Goal: Book appointment/travel/reservation

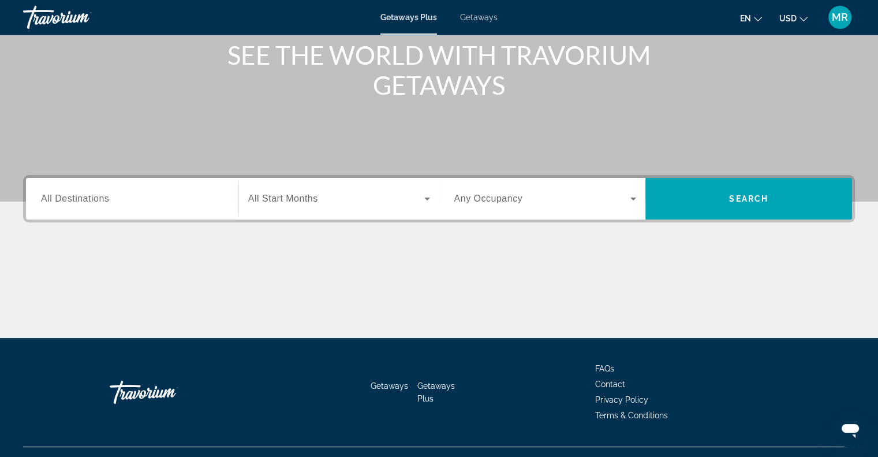
scroll to position [167, 0]
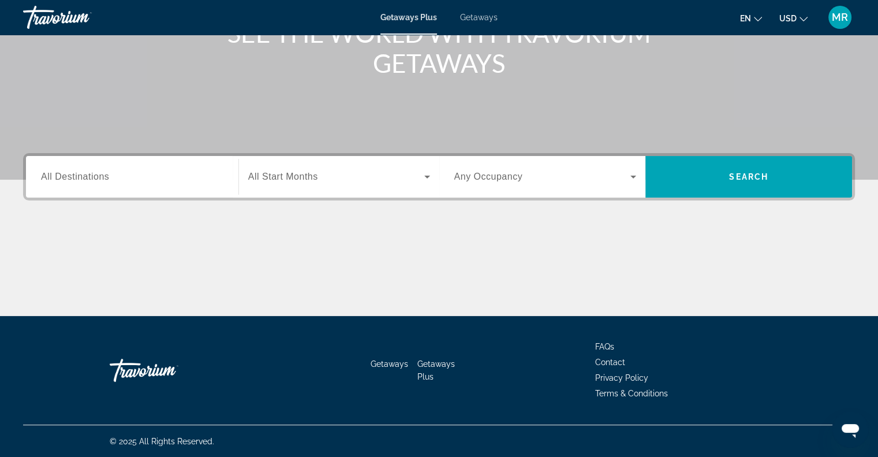
click at [44, 176] on span "All Destinations" at bounding box center [75, 176] width 68 height 10
click at [44, 176] on input "Destination All Destinations" at bounding box center [132, 177] width 182 height 14
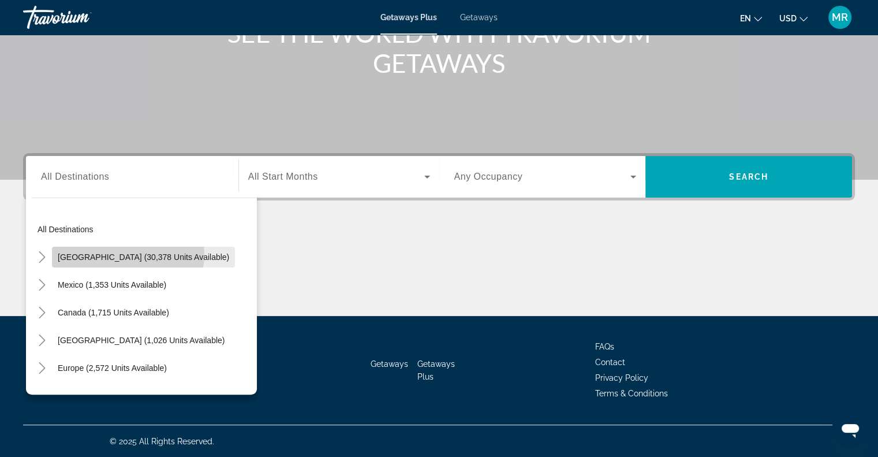
click at [129, 253] on span "[GEOGRAPHIC_DATA] (30,378 units available)" at bounding box center [143, 256] width 171 height 9
type input "**********"
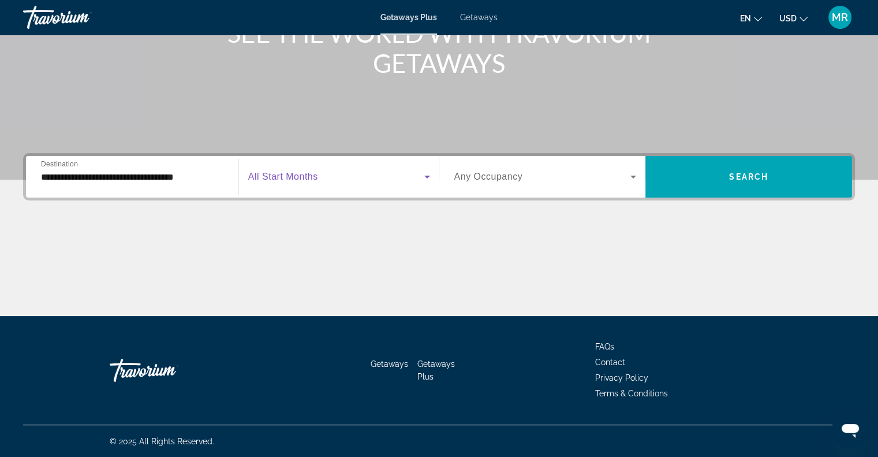
click at [430, 177] on icon "Search widget" at bounding box center [427, 177] width 14 height 14
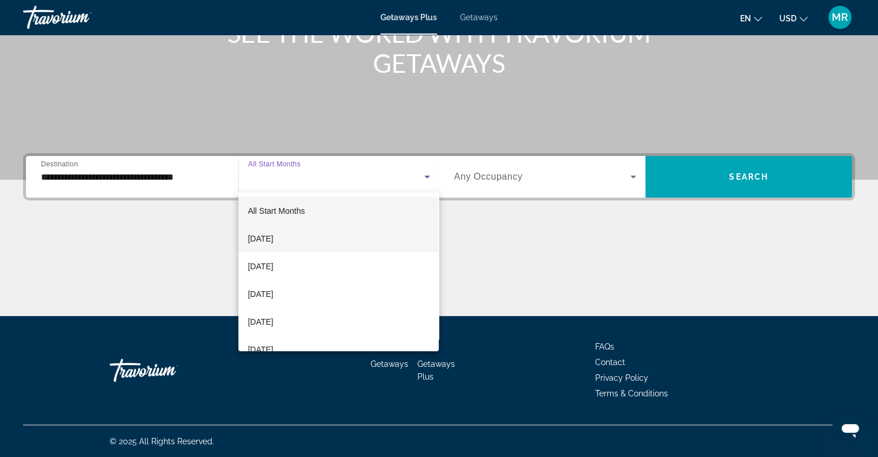
click at [404, 238] on mat-option "[DATE]" at bounding box center [338, 239] width 200 height 28
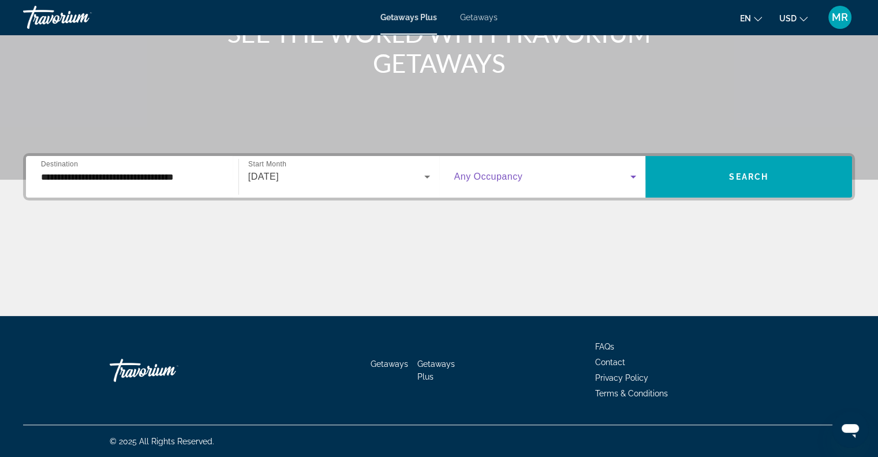
click at [632, 175] on icon "Search widget" at bounding box center [634, 177] width 14 height 14
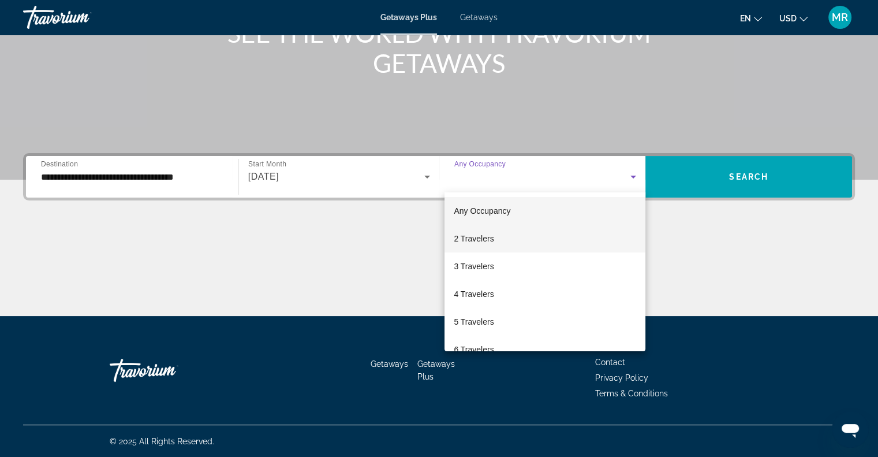
click at [617, 235] on mat-option "2 Travelers" at bounding box center [545, 239] width 201 height 28
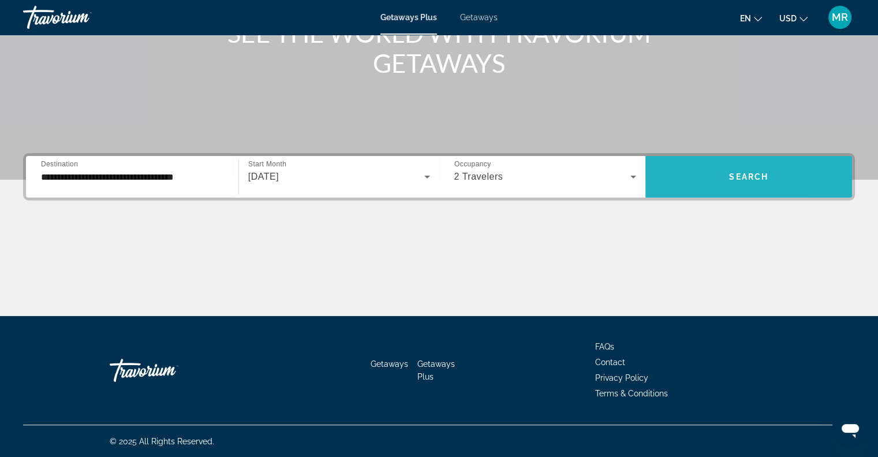
click at [684, 171] on span "Search widget" at bounding box center [749, 177] width 207 height 28
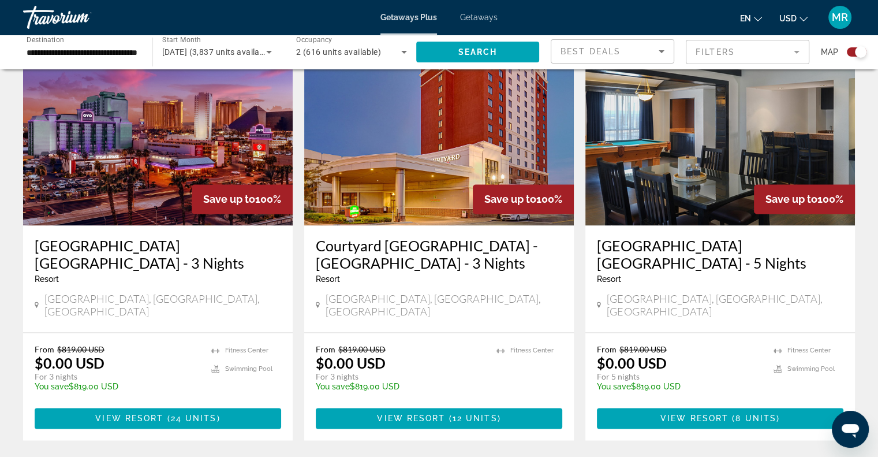
scroll to position [1732, 0]
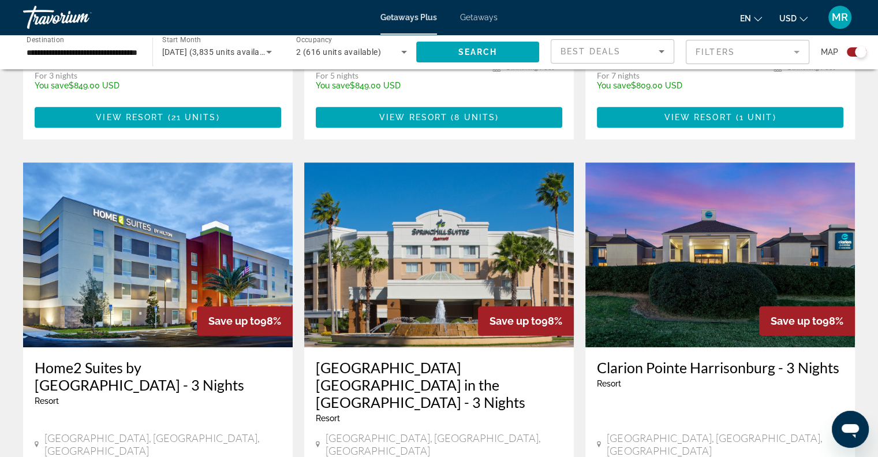
scroll to position [1213, 0]
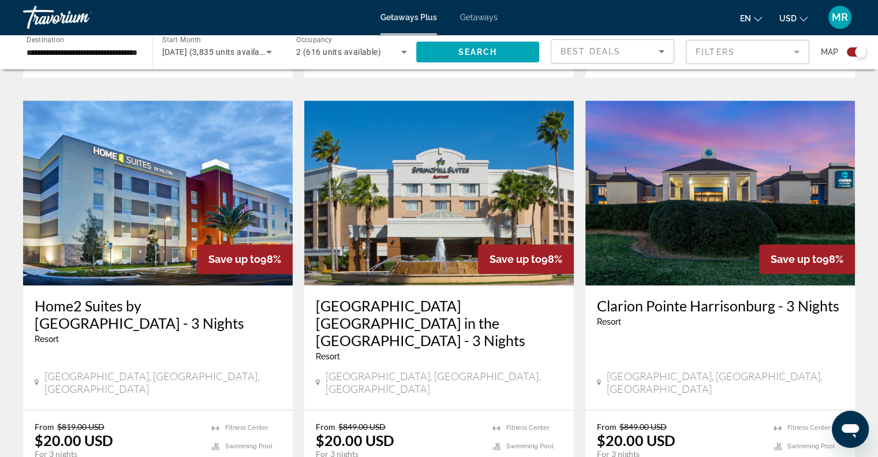
click at [109, 297] on h3 "Home2 Suites by [GEOGRAPHIC_DATA] - 3 Nights" at bounding box center [158, 314] width 247 height 35
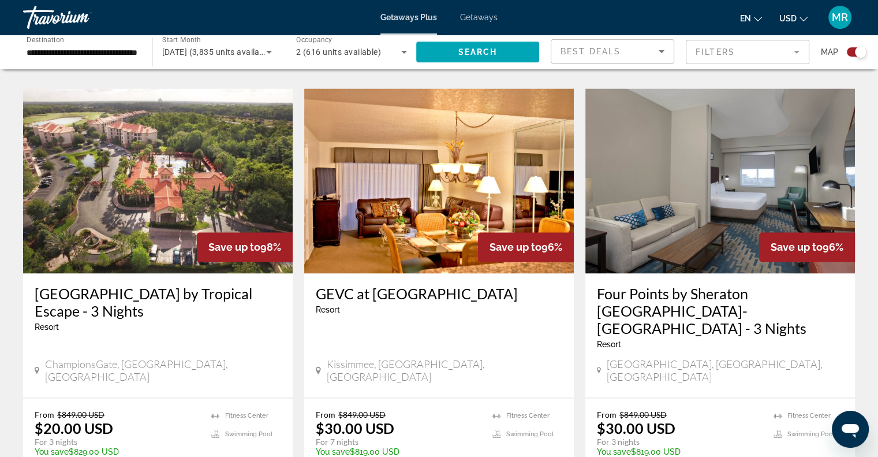
scroll to position [1732, 0]
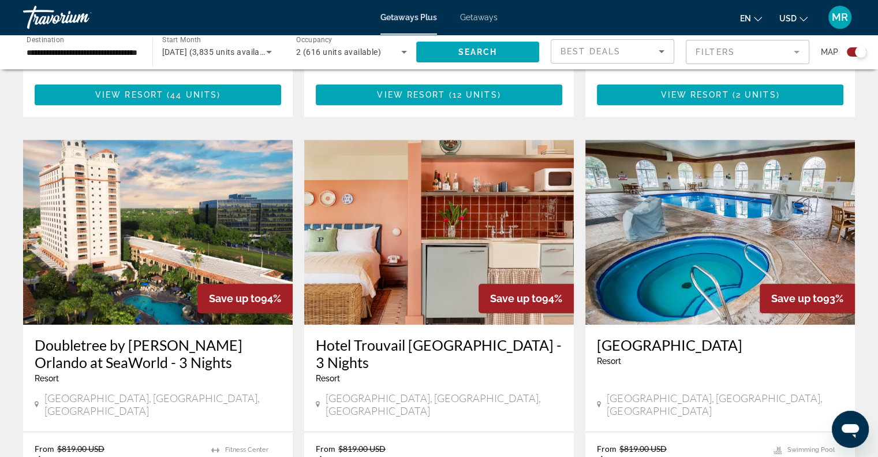
scroll to position [808, 0]
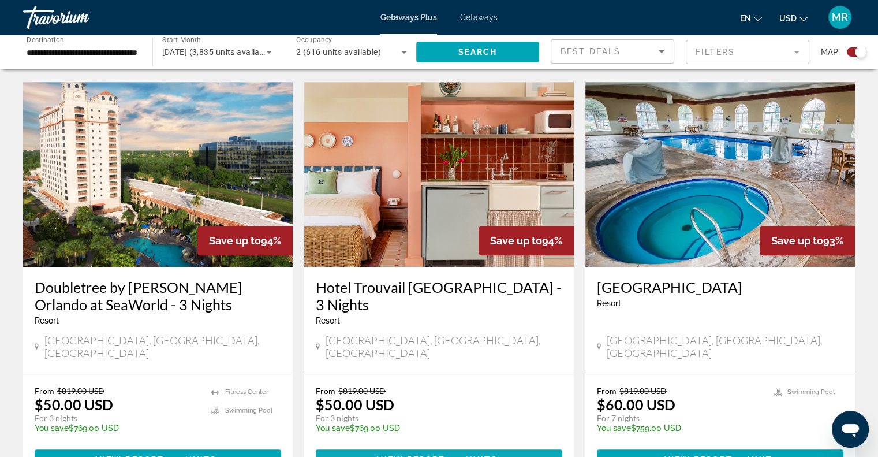
click at [404, 455] on span "View Resort" at bounding box center [411, 459] width 68 height 9
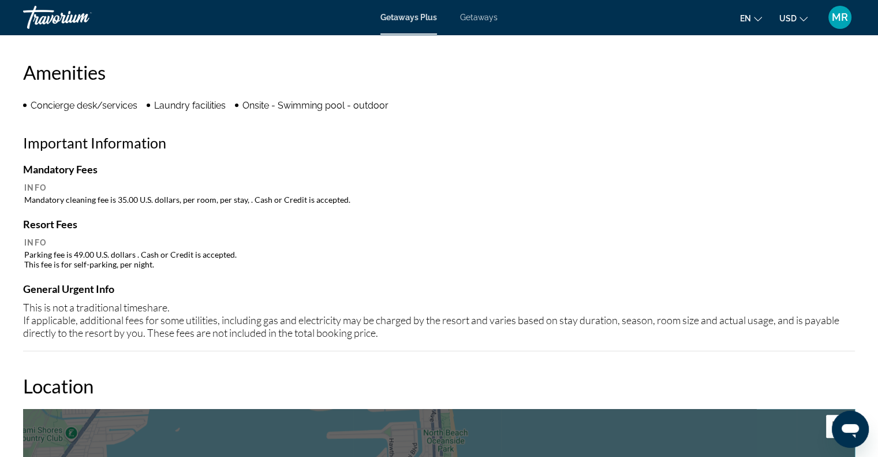
scroll to position [693, 0]
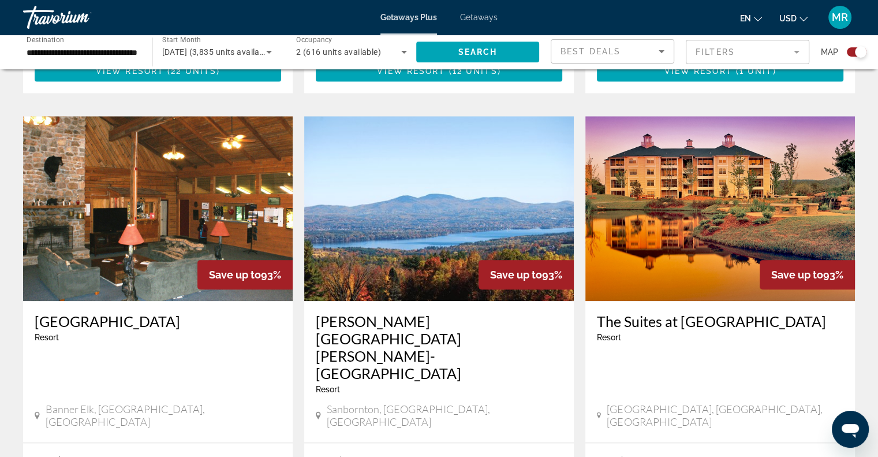
scroll to position [1270, 0]
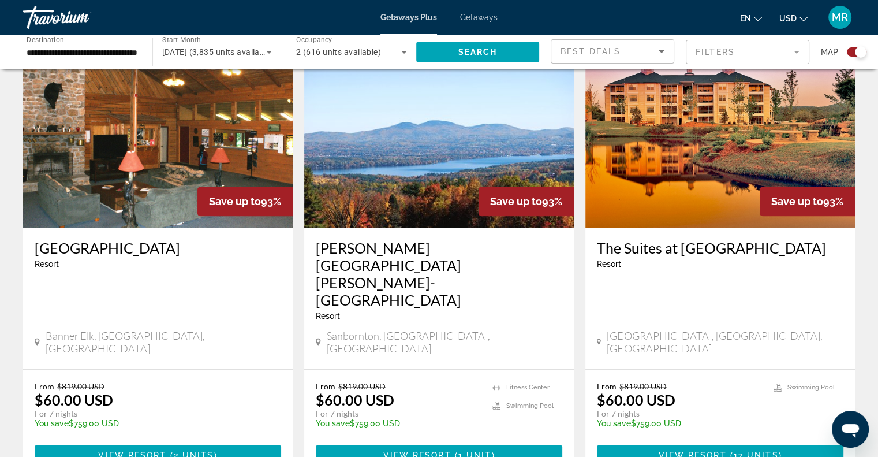
click at [393, 239] on h3 "[PERSON_NAME][GEOGRAPHIC_DATA][PERSON_NAME]-[GEOGRAPHIC_DATA]" at bounding box center [439, 273] width 247 height 69
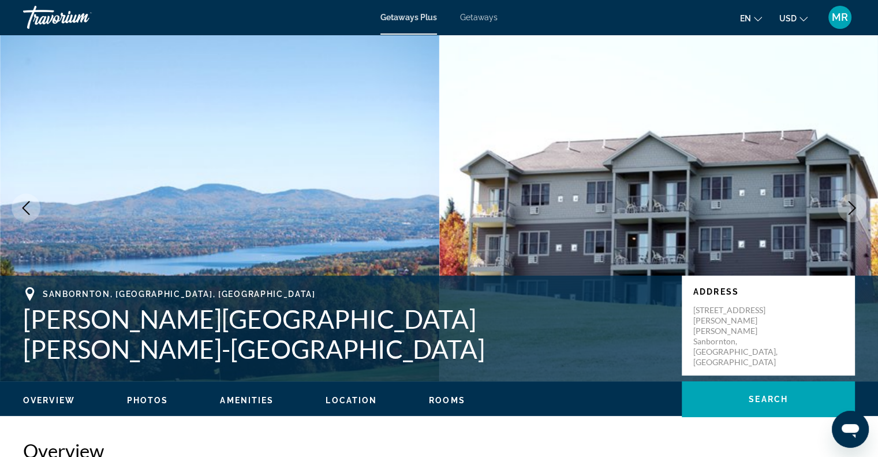
click at [851, 205] on icon "Next image" at bounding box center [852, 208] width 14 height 14
click at [852, 204] on icon "Next image" at bounding box center [853, 208] width 8 height 14
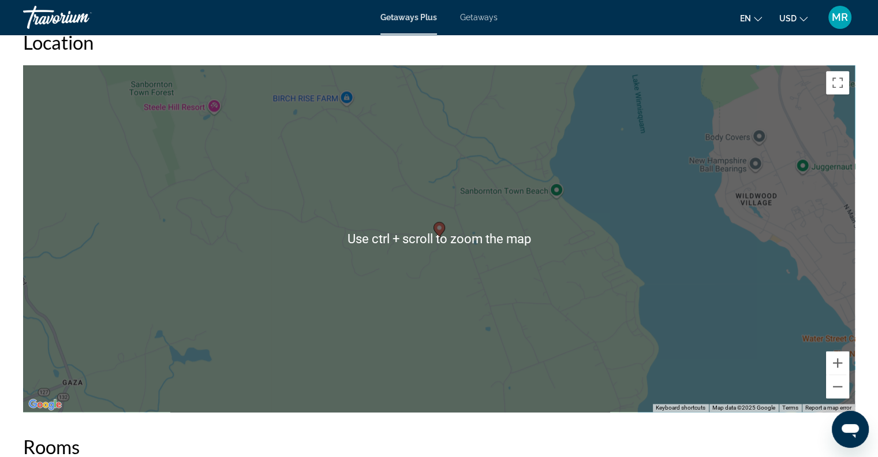
scroll to position [1675, 0]
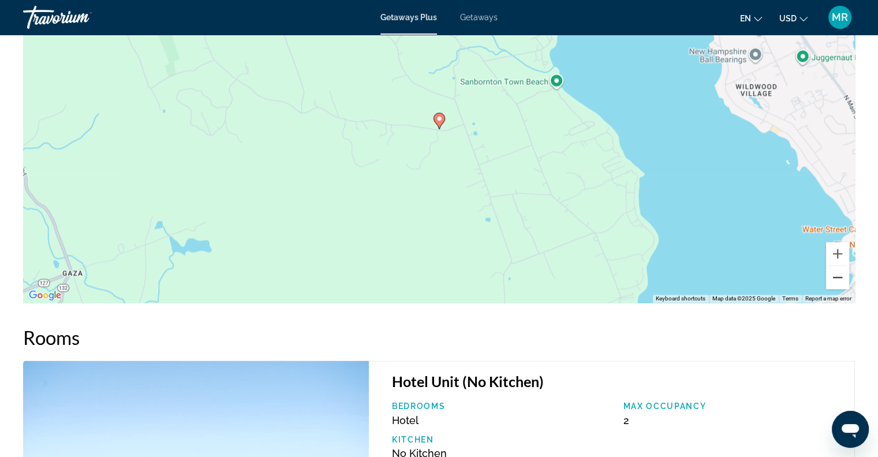
click at [838, 272] on button "Zoom out" at bounding box center [837, 277] width 23 height 23
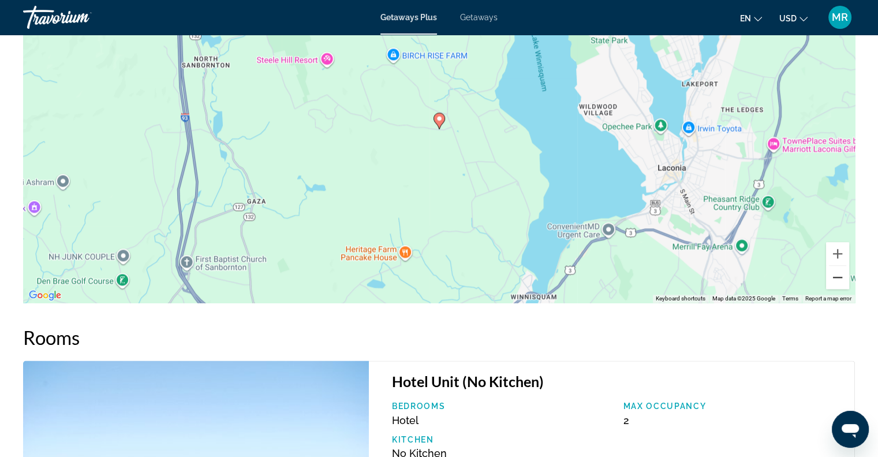
click at [838, 272] on button "Zoom out" at bounding box center [837, 277] width 23 height 23
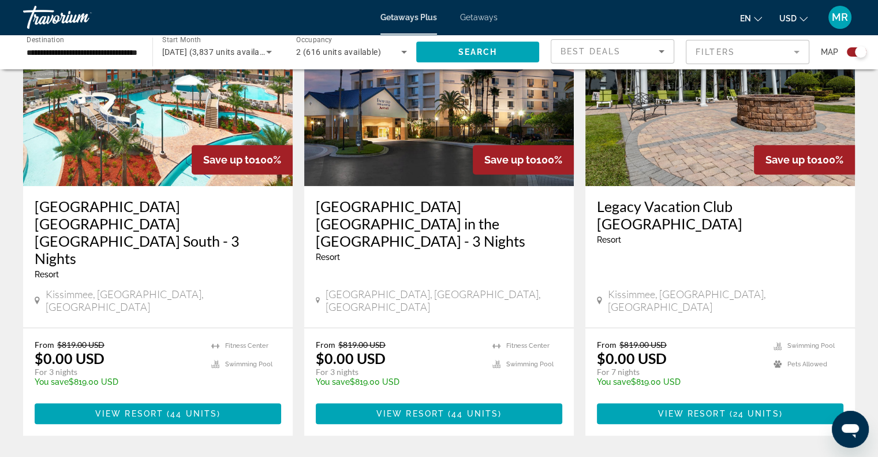
scroll to position [520, 0]
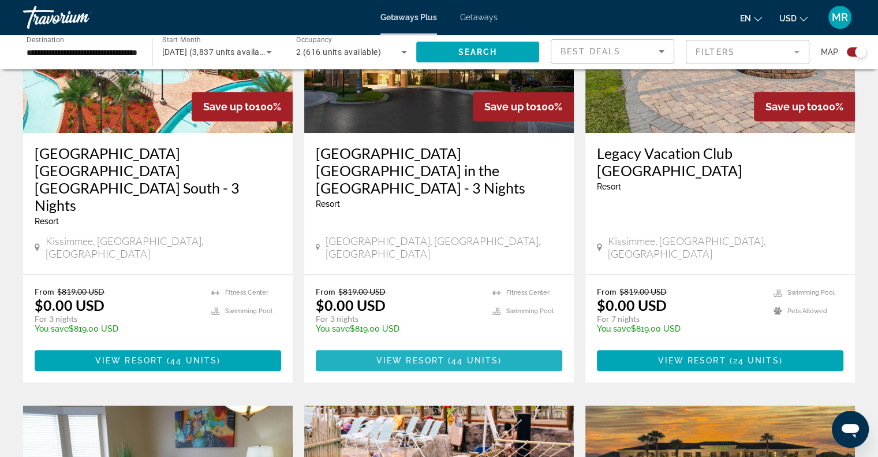
click at [468, 356] on span "44 units" at bounding box center [475, 360] width 47 height 9
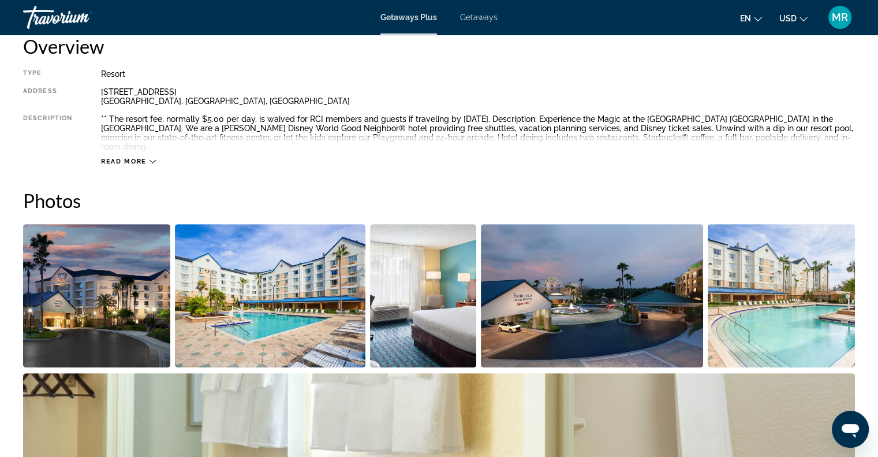
scroll to position [346, 0]
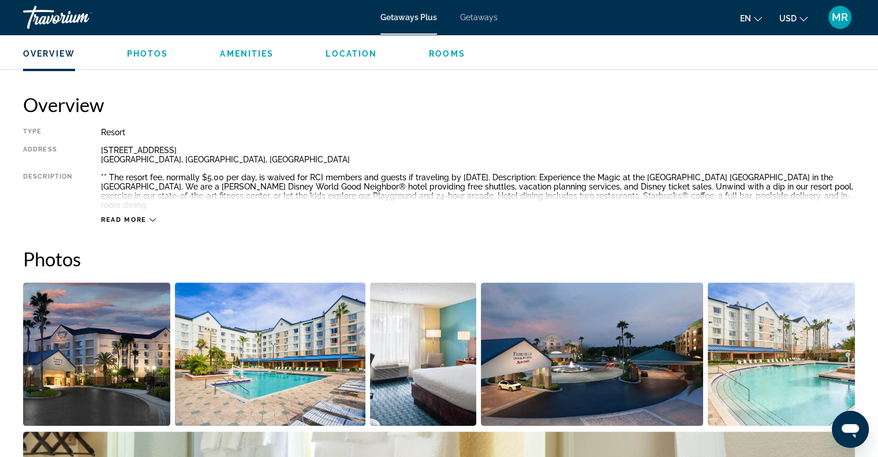
click at [811, 404] on img "Open full-screen image slider" at bounding box center [781, 353] width 147 height 143
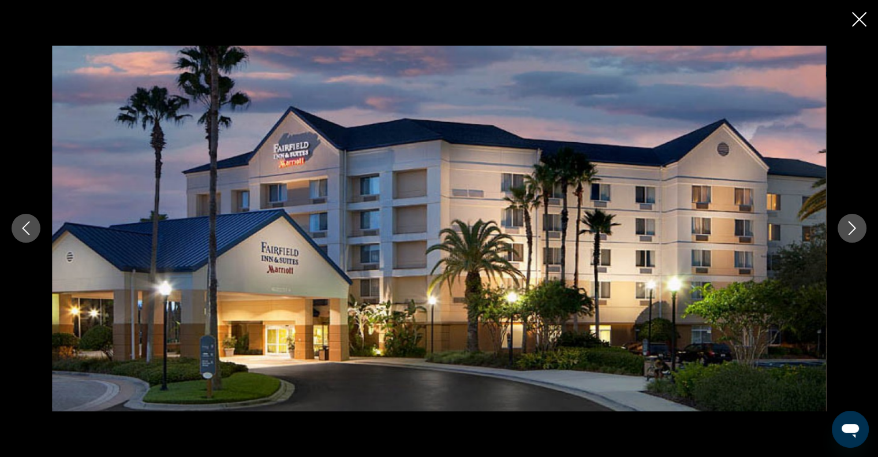
click at [856, 228] on icon "Next image" at bounding box center [852, 228] width 14 height 14
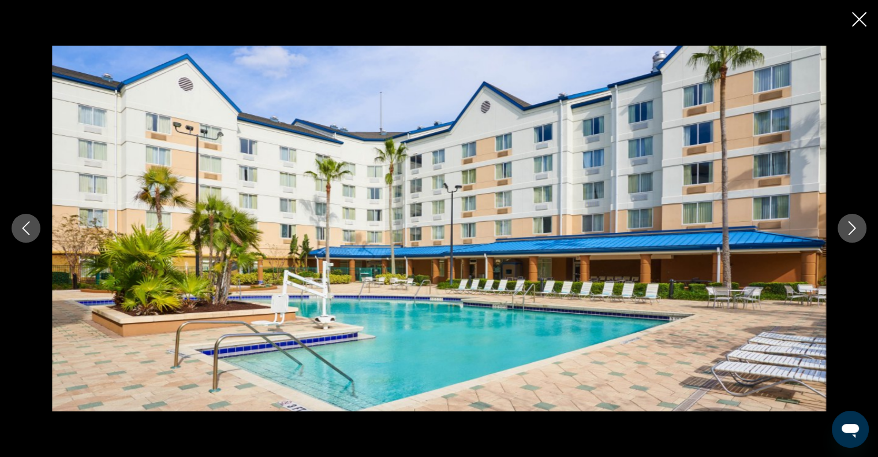
click at [855, 233] on icon "Next image" at bounding box center [852, 228] width 14 height 14
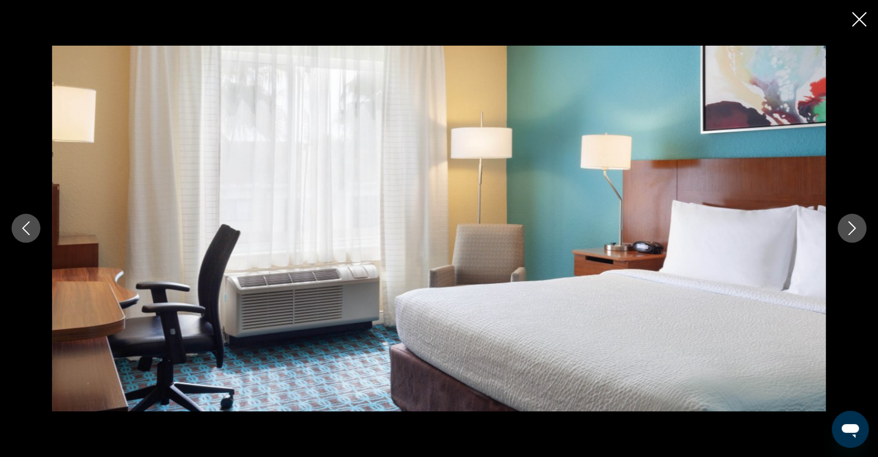
click at [855, 233] on icon "Next image" at bounding box center [852, 228] width 14 height 14
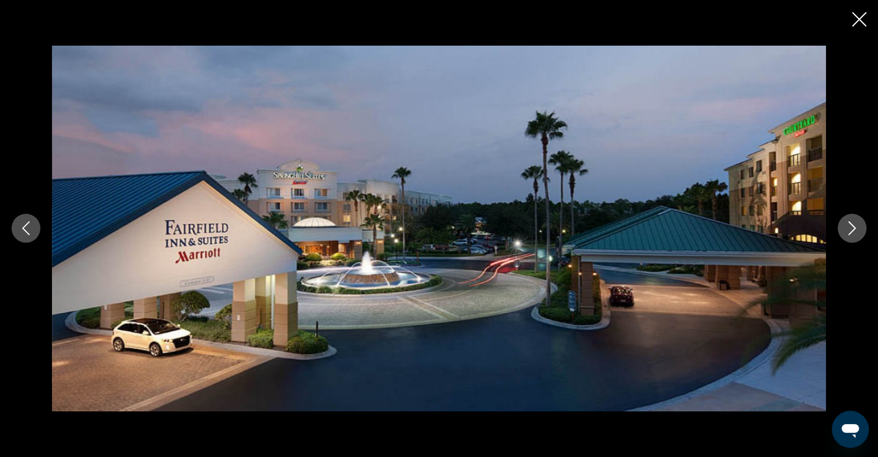
click at [855, 233] on icon "Next image" at bounding box center [852, 228] width 14 height 14
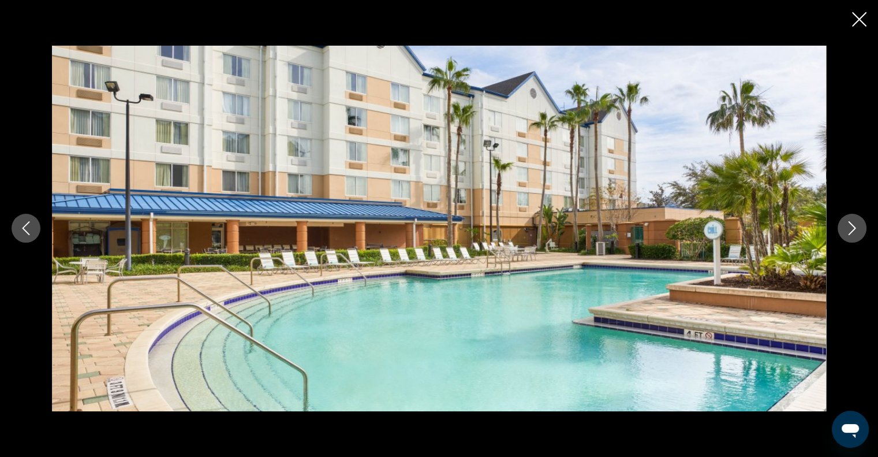
click at [853, 230] on icon "Next image" at bounding box center [852, 228] width 14 height 14
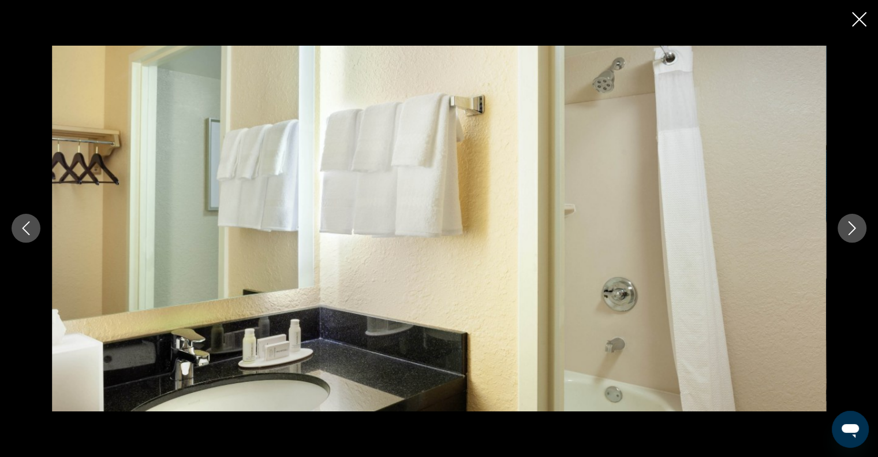
click at [854, 215] on button "Next image" at bounding box center [852, 228] width 29 height 29
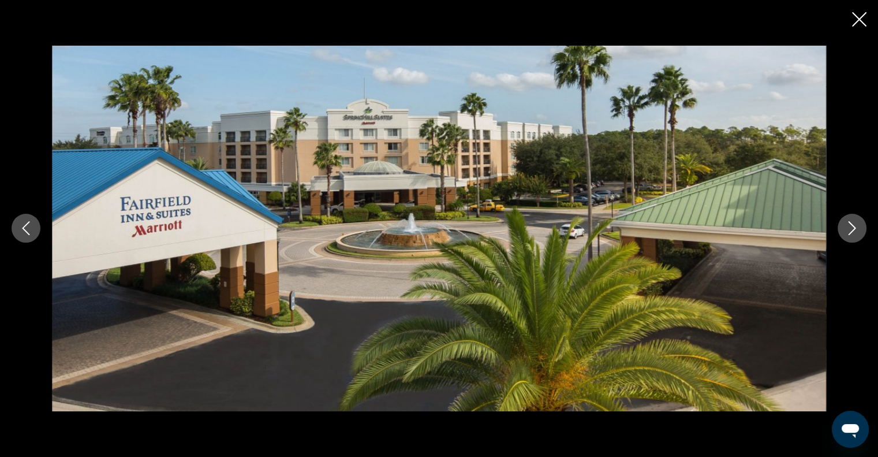
click at [855, 228] on icon "Next image" at bounding box center [852, 228] width 14 height 14
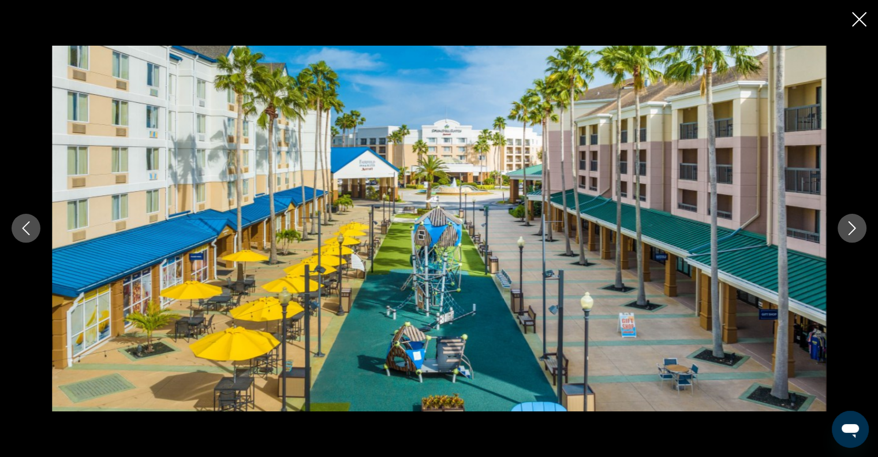
click at [859, 17] on icon "Close slideshow" at bounding box center [859, 19] width 14 height 14
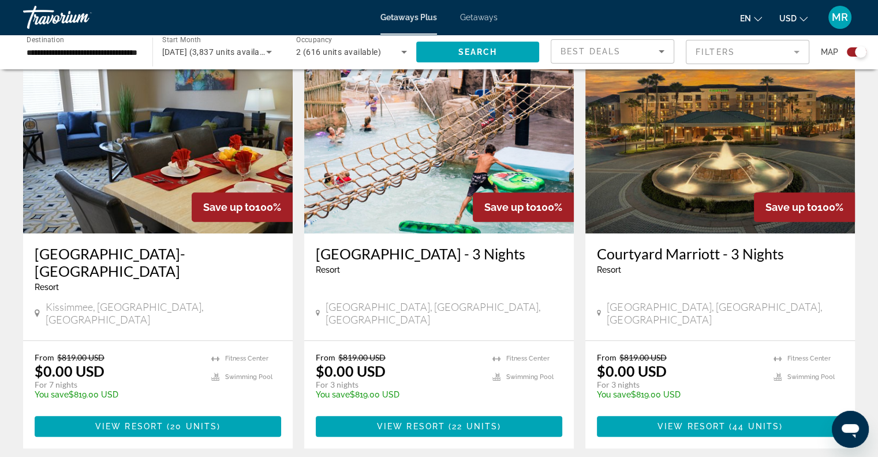
scroll to position [924, 0]
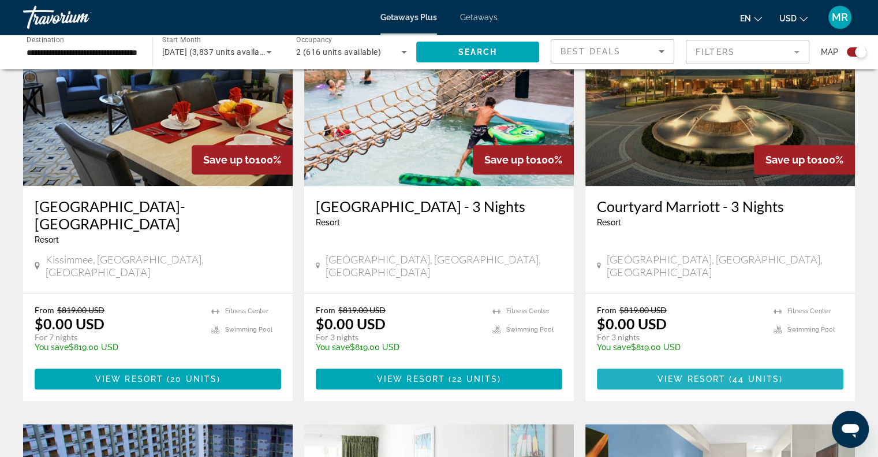
click at [715, 374] on span "View Resort" at bounding box center [692, 378] width 68 height 9
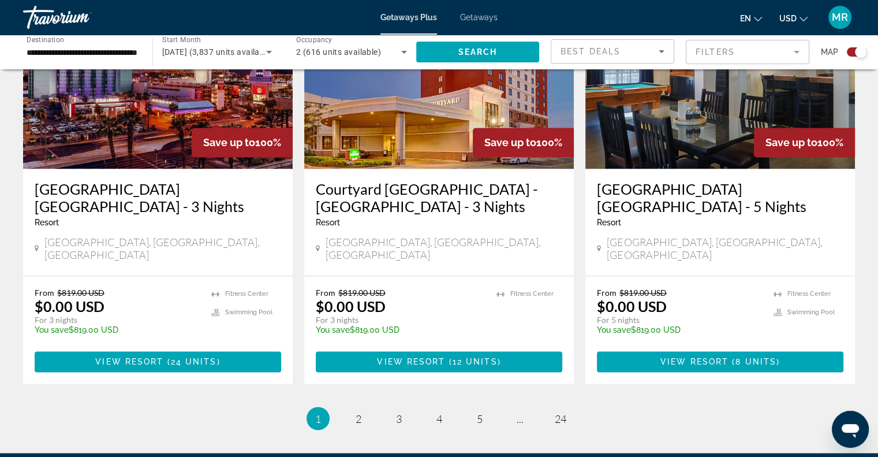
scroll to position [1790, 0]
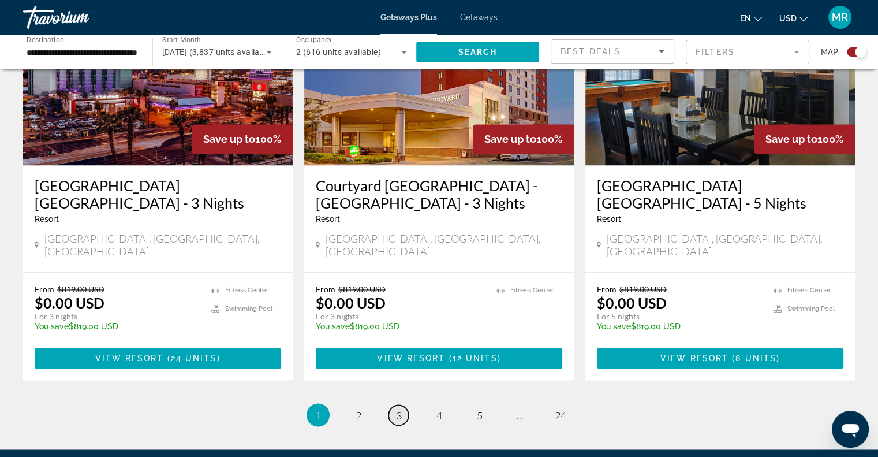
click at [397, 408] on span "3" at bounding box center [399, 414] width 6 height 13
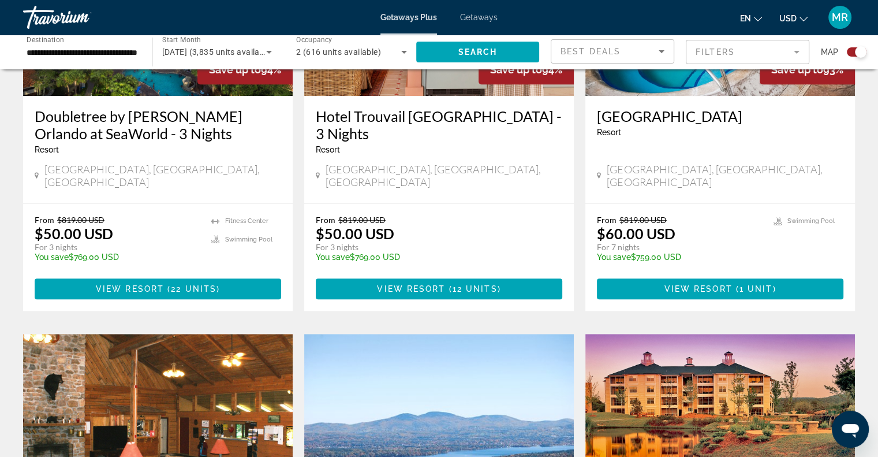
scroll to position [982, 0]
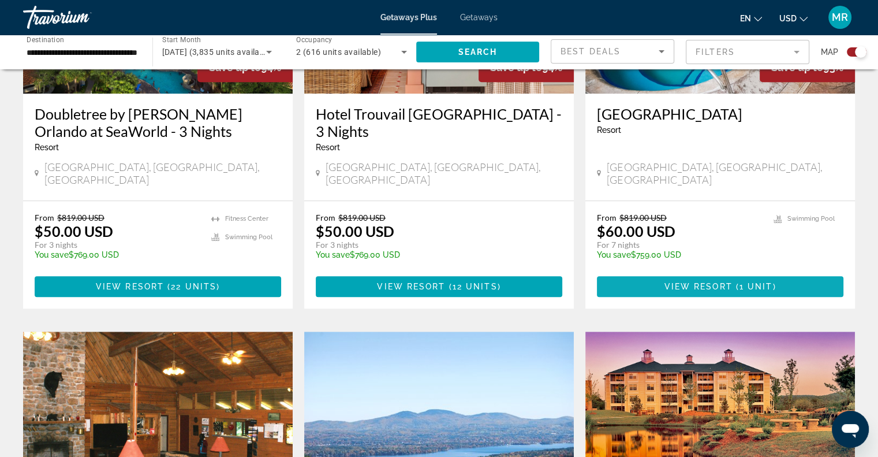
click at [687, 282] on span "View Resort" at bounding box center [698, 286] width 68 height 9
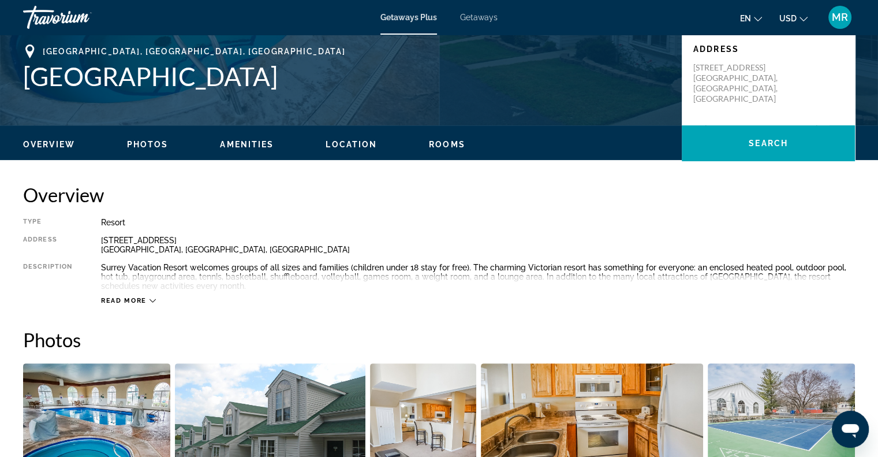
scroll to position [289, 0]
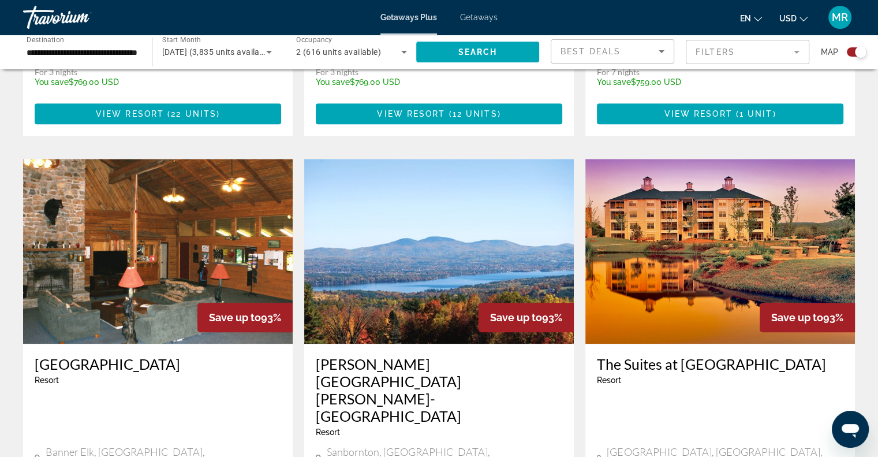
scroll to position [1155, 0]
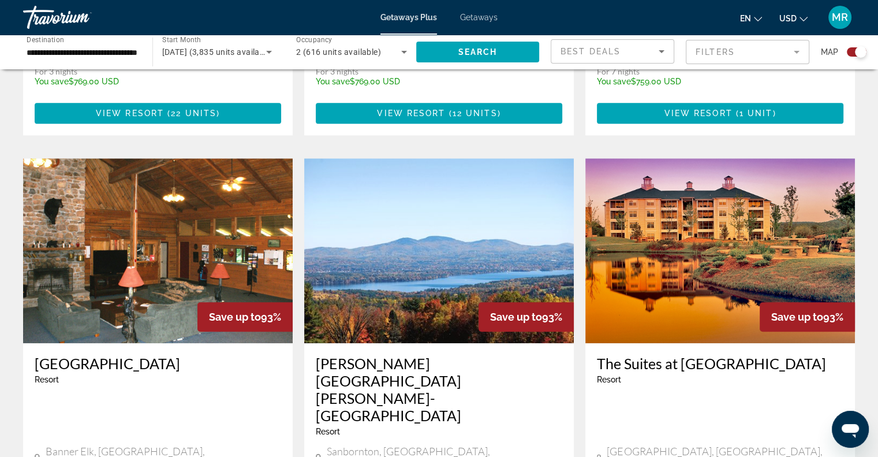
click at [422, 355] on h3 "[PERSON_NAME][GEOGRAPHIC_DATA][PERSON_NAME]-[GEOGRAPHIC_DATA]" at bounding box center [439, 389] width 247 height 69
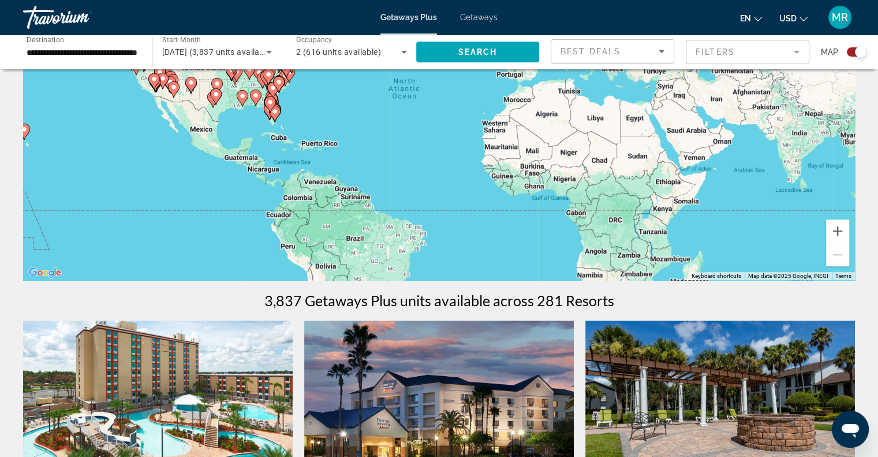
scroll to position [115, 0]
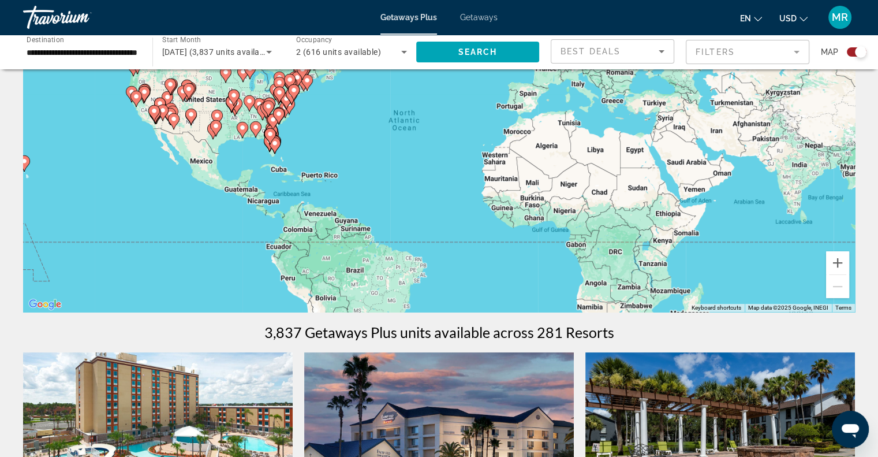
click at [409, 16] on span "Getaways Plus" at bounding box center [409, 17] width 57 height 9
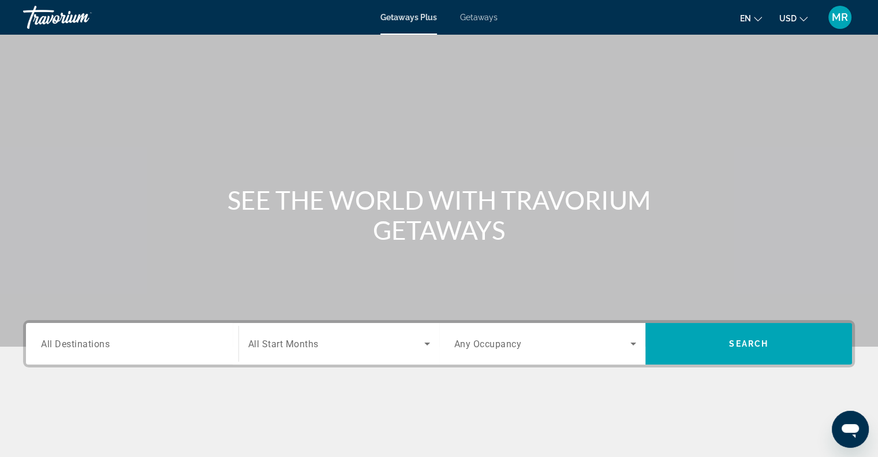
click at [103, 345] on span "All Destinations" at bounding box center [75, 343] width 69 height 11
click at [103, 345] on input "Destination All Destinations" at bounding box center [132, 344] width 182 height 14
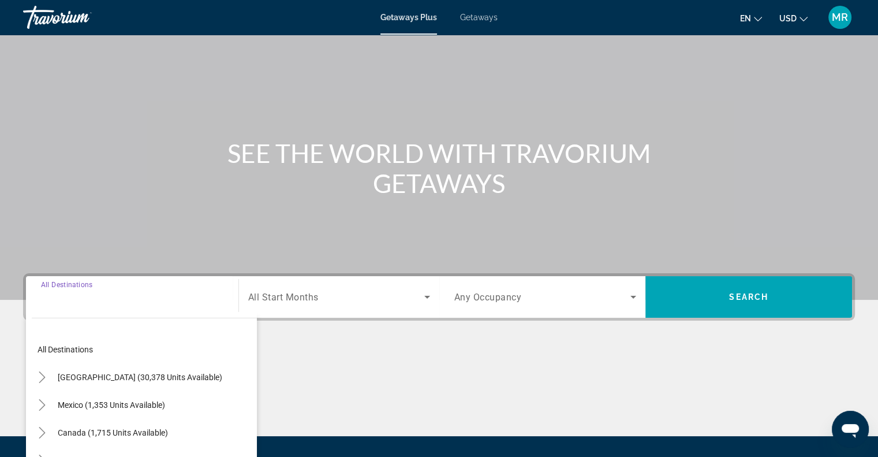
scroll to position [167, 0]
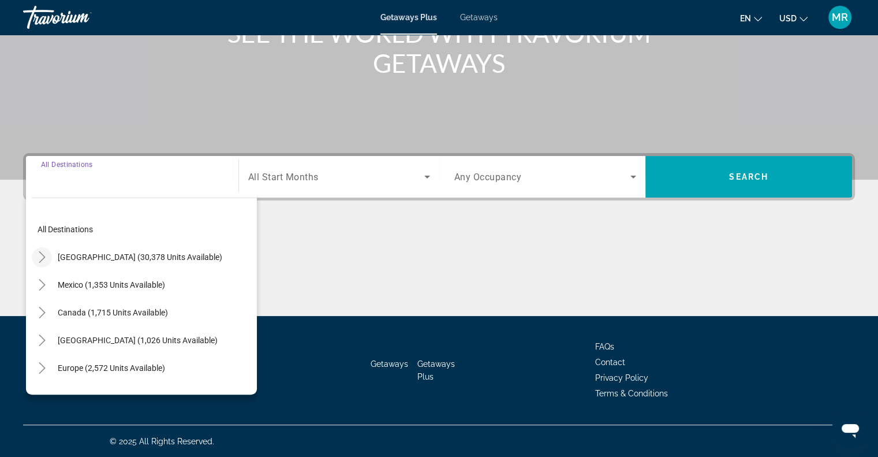
click at [42, 254] on icon "Toggle United States (30,378 units available)" at bounding box center [42, 257] width 6 height 12
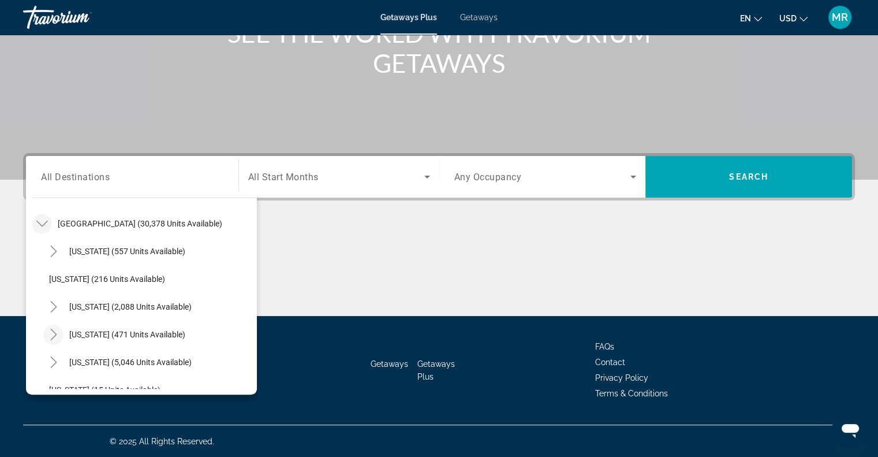
scroll to position [91, 0]
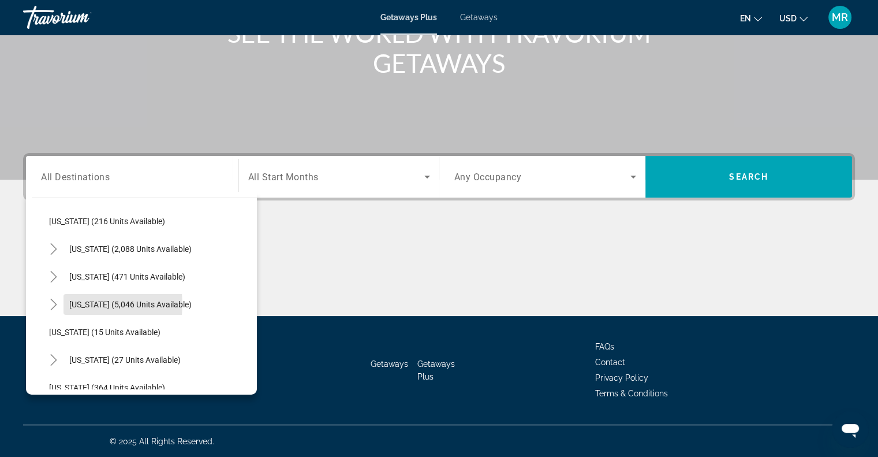
click at [84, 303] on span "[US_STATE] (5,046 units available)" at bounding box center [130, 304] width 122 height 9
type input "**********"
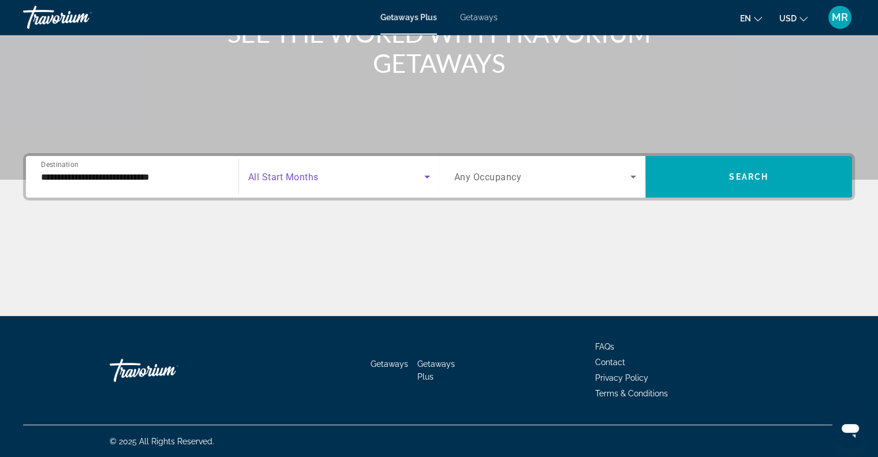
click at [427, 174] on icon "Search widget" at bounding box center [427, 177] width 14 height 14
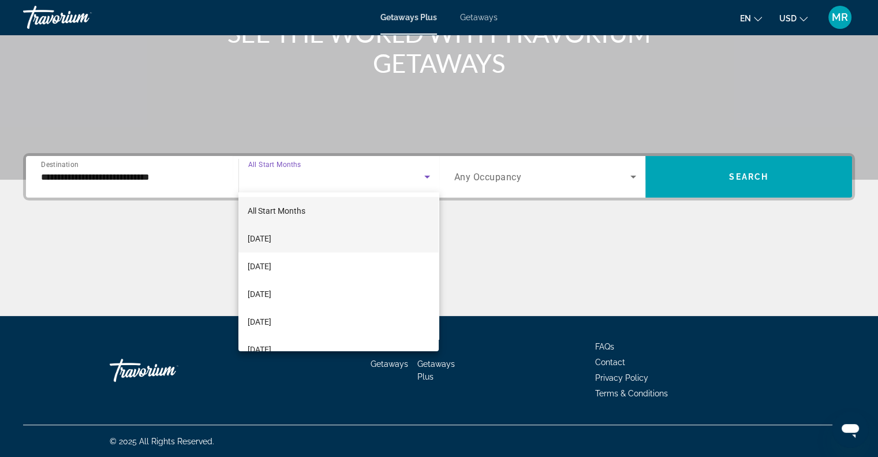
drag, startPoint x: 397, startPoint y: 240, endPoint x: 403, endPoint y: 240, distance: 6.4
click at [401, 241] on mat-option "[DATE]" at bounding box center [338, 239] width 200 height 28
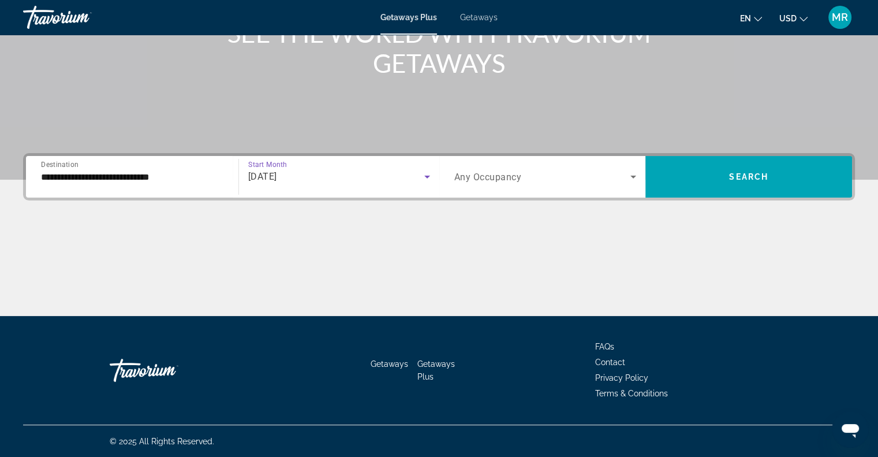
click at [635, 176] on icon "Search widget" at bounding box center [634, 177] width 6 height 3
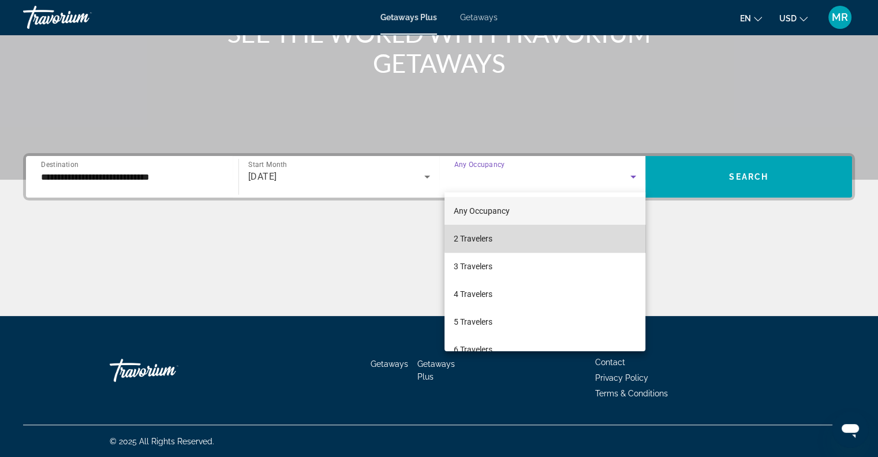
click at [597, 237] on mat-option "2 Travelers" at bounding box center [545, 239] width 201 height 28
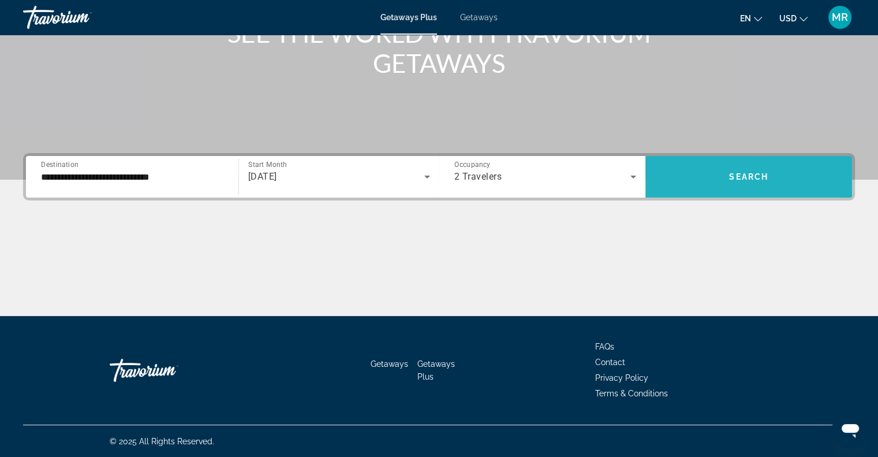
click at [702, 174] on span "Search widget" at bounding box center [749, 177] width 207 height 28
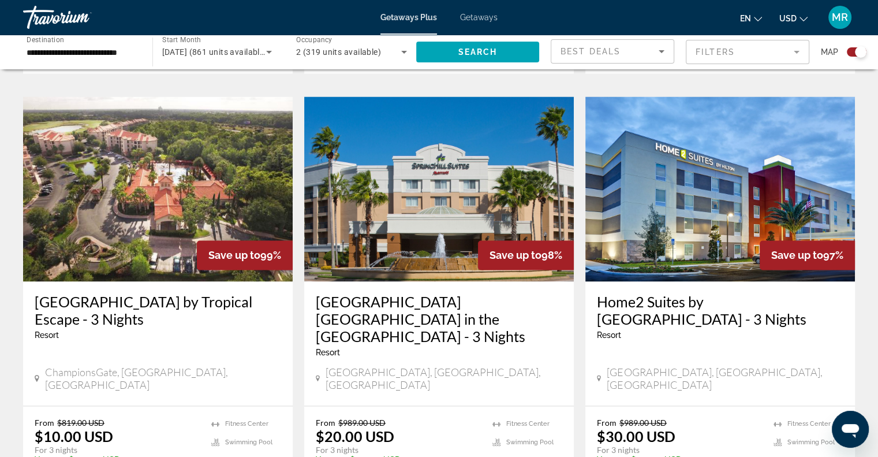
scroll to position [1675, 0]
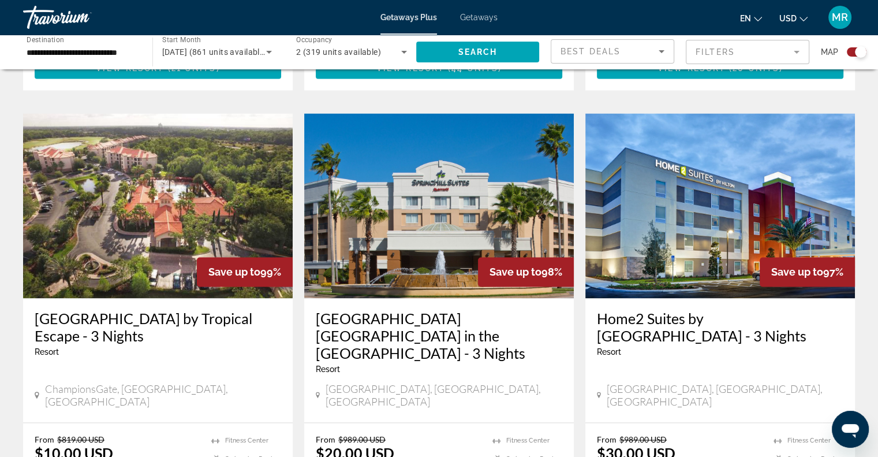
click at [663, 309] on h3 "Home2 Suites by [GEOGRAPHIC_DATA] - 3 Nights" at bounding box center [720, 326] width 247 height 35
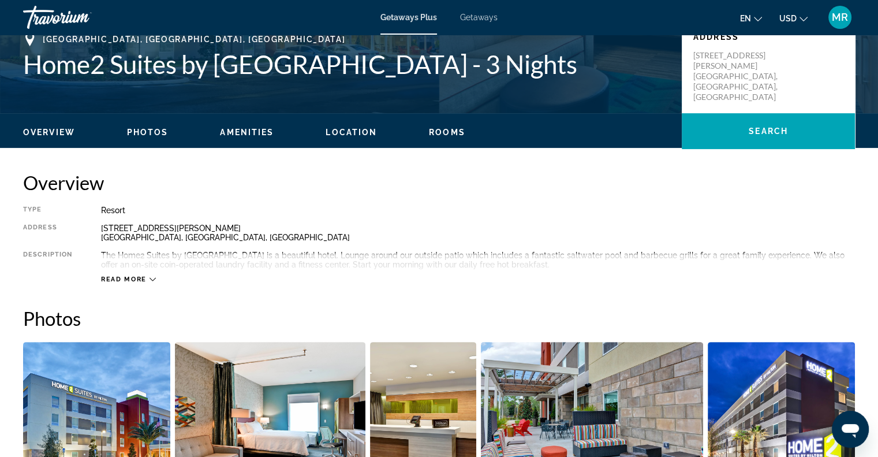
scroll to position [289, 0]
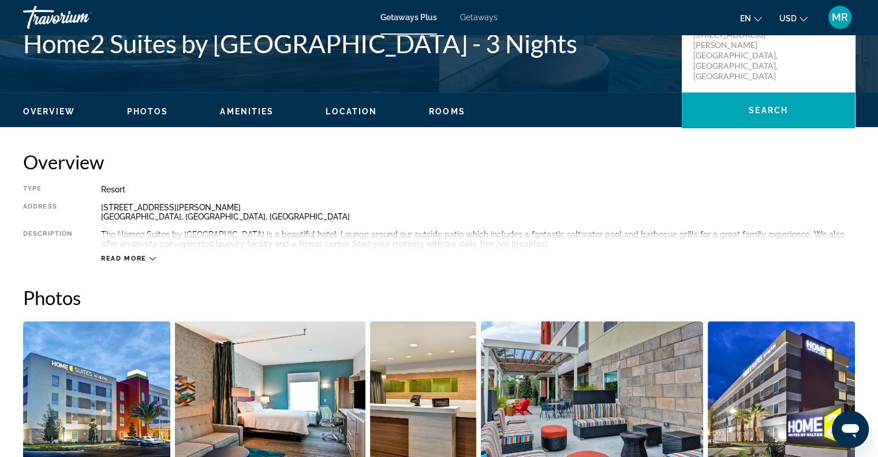
click at [150, 257] on icon "Main content" at bounding box center [153, 258] width 6 height 6
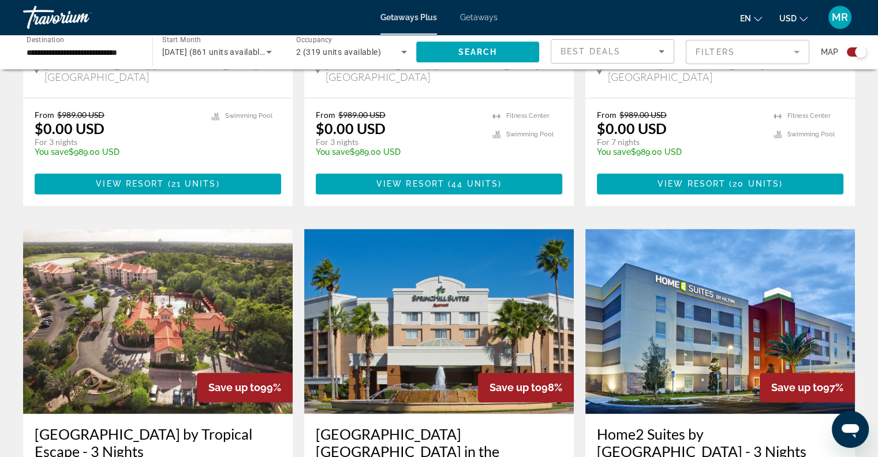
scroll to position [1838, 0]
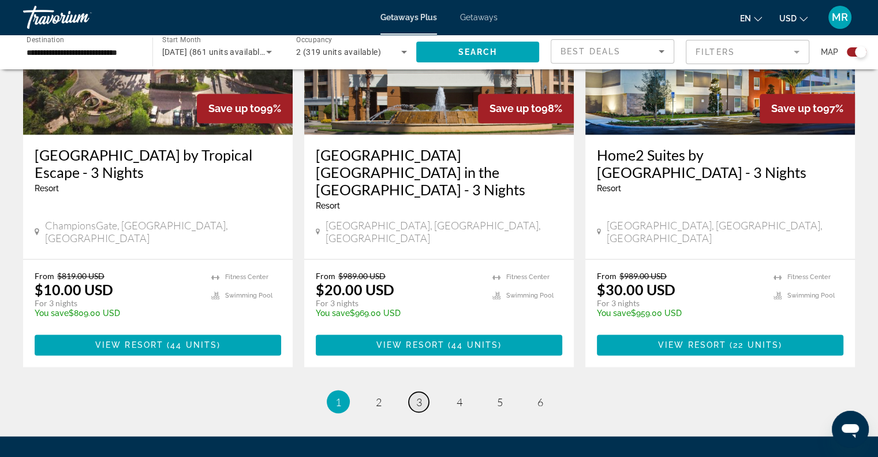
click at [421, 395] on span "3" at bounding box center [419, 401] width 6 height 13
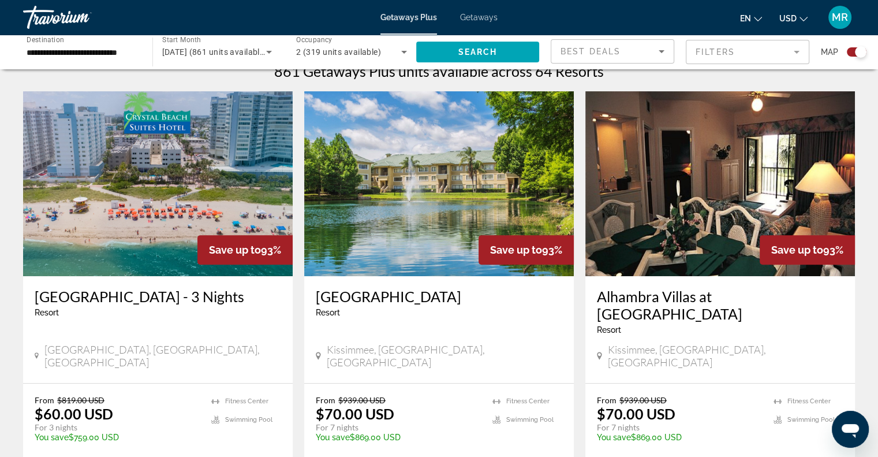
scroll to position [404, 0]
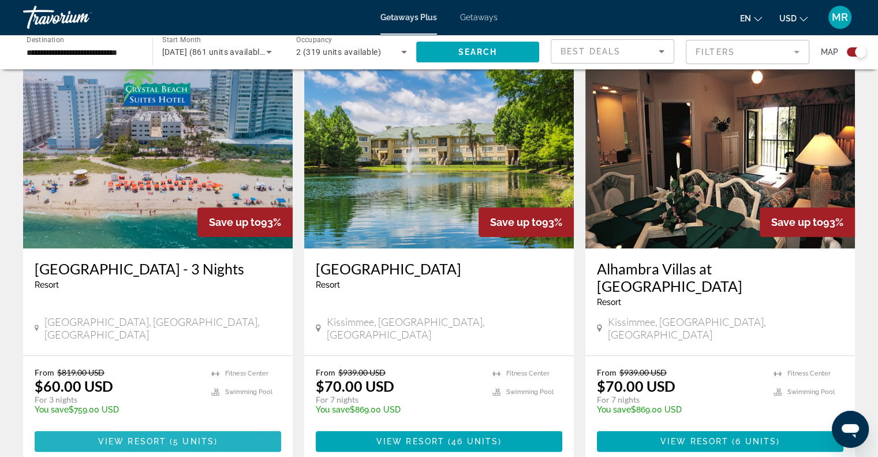
click at [124, 437] on span "View Resort" at bounding box center [132, 441] width 68 height 9
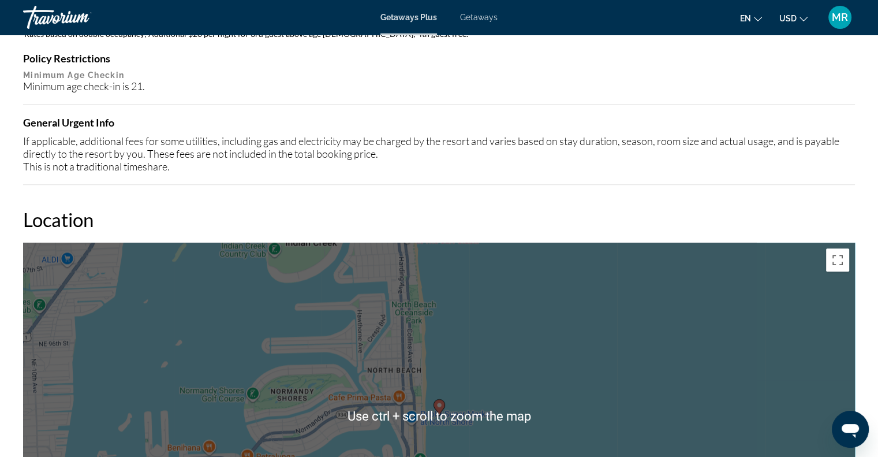
scroll to position [1097, 0]
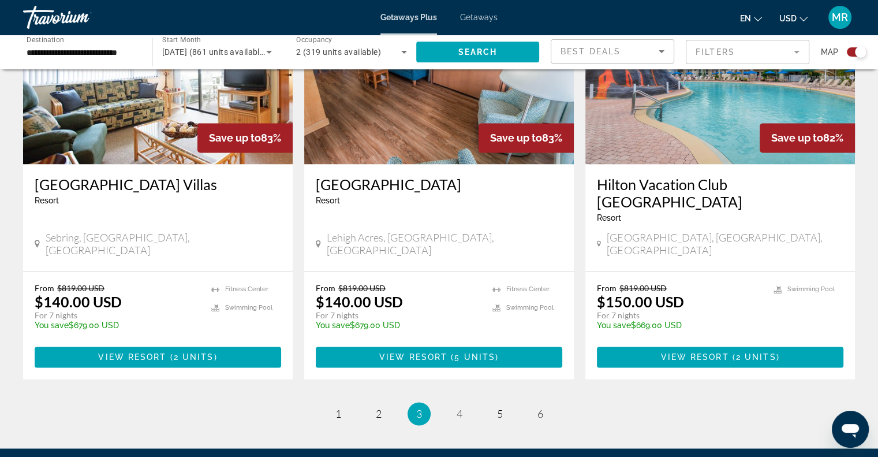
scroll to position [1838, 0]
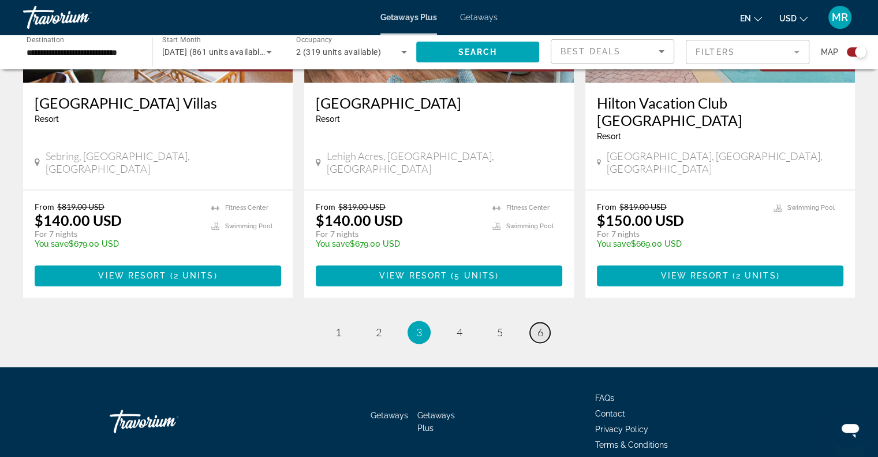
click at [546, 322] on link "page 6" at bounding box center [540, 332] width 20 height 20
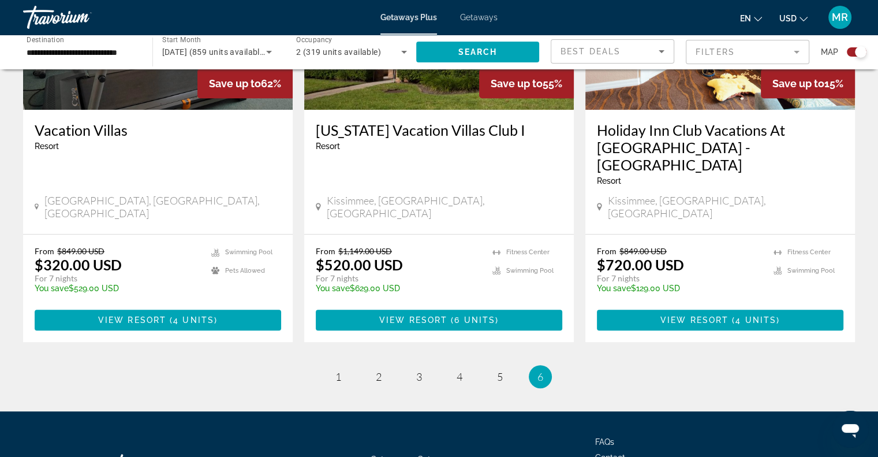
scroll to position [550, 0]
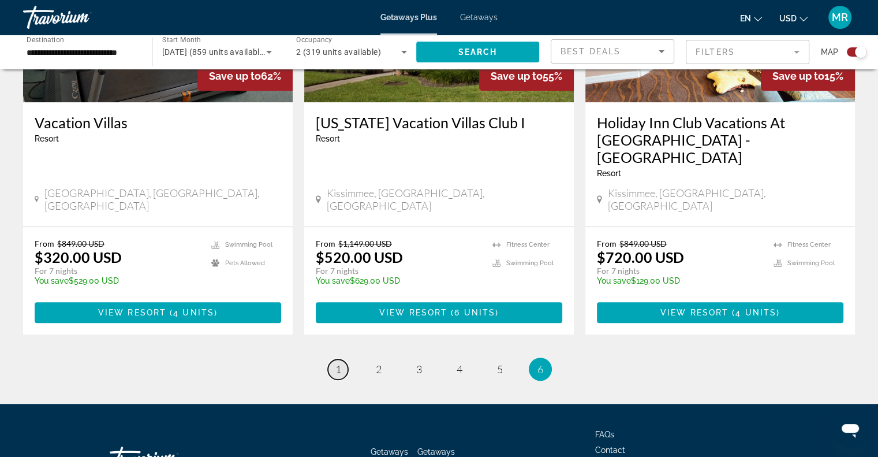
click at [335, 363] on span "1" at bounding box center [338, 369] width 6 height 13
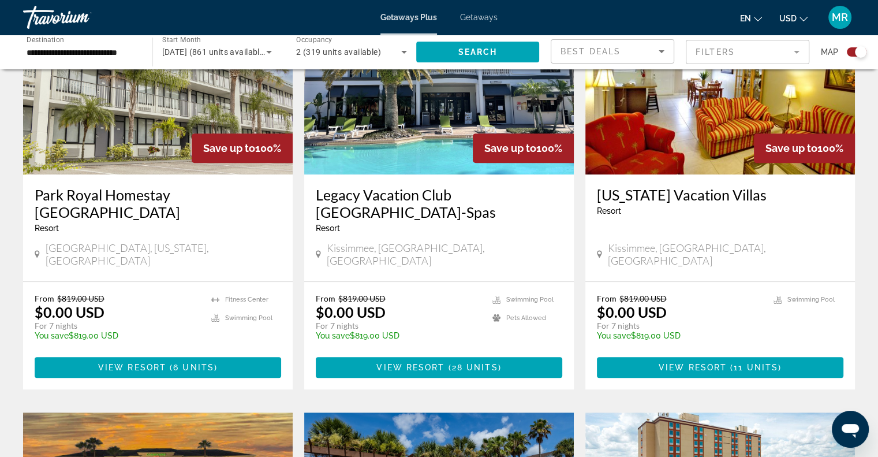
scroll to position [462, 0]
